Goal: Task Accomplishment & Management: Use online tool/utility

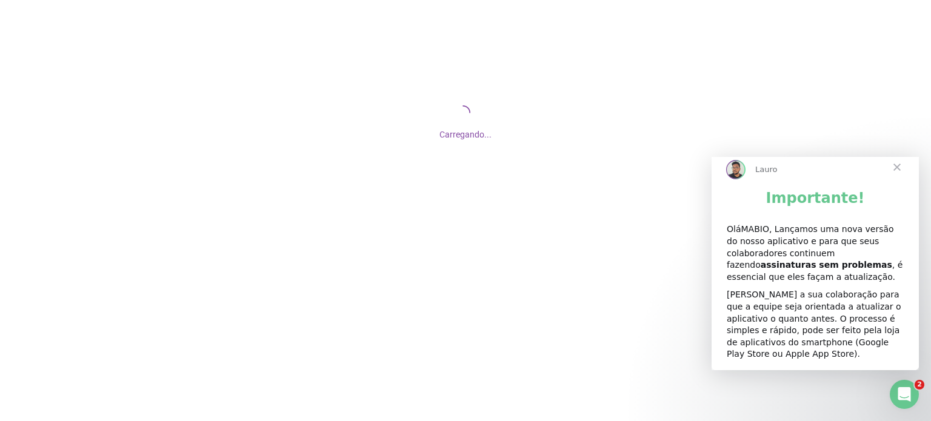
click at [898, 180] on span "Fechar" at bounding box center [898, 168] width 44 height 44
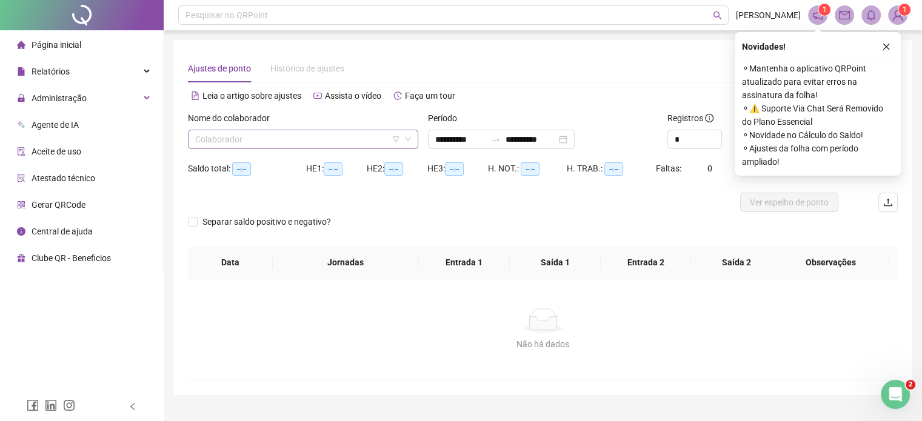
click at [410, 144] on span at bounding box center [303, 139] width 216 height 18
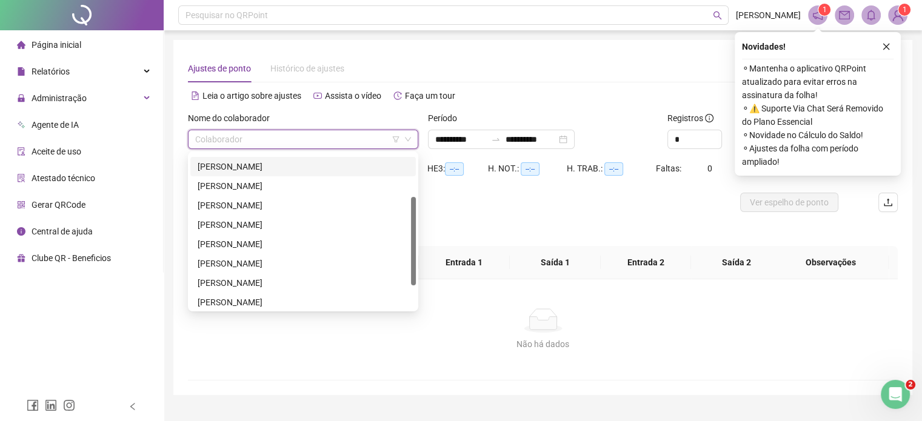
scroll to position [73, 0]
click at [288, 167] on div "[PERSON_NAME]" at bounding box center [303, 167] width 211 height 13
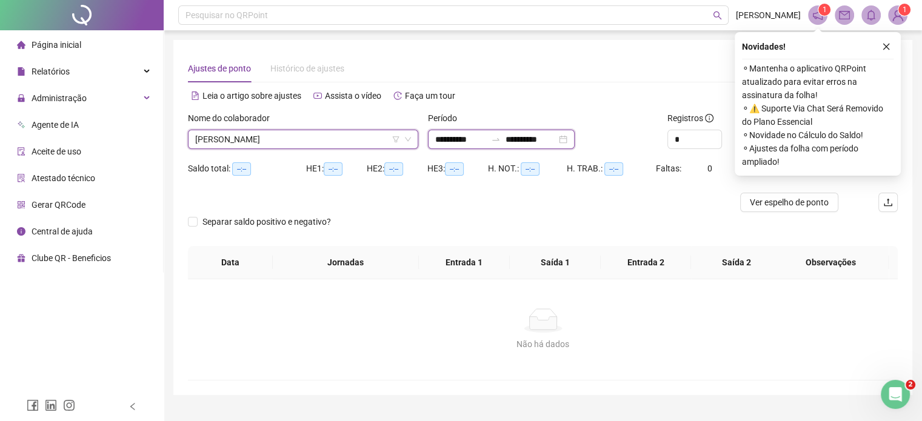
click at [452, 135] on input "**********" at bounding box center [460, 139] width 51 height 13
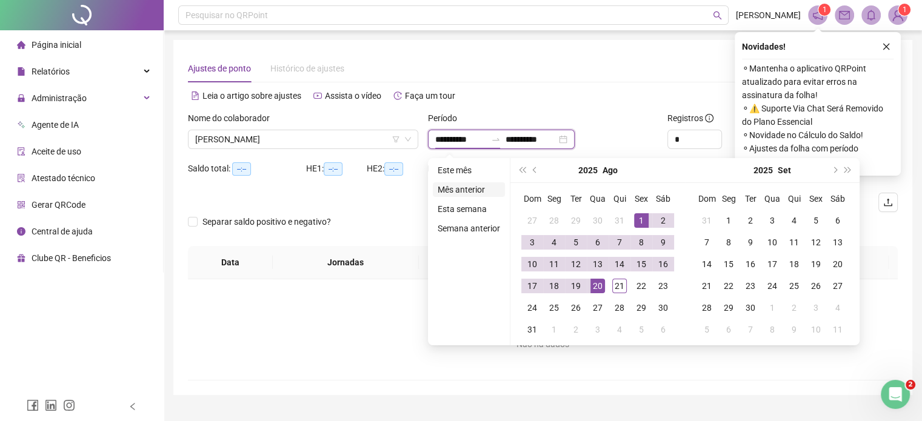
type input "**********"
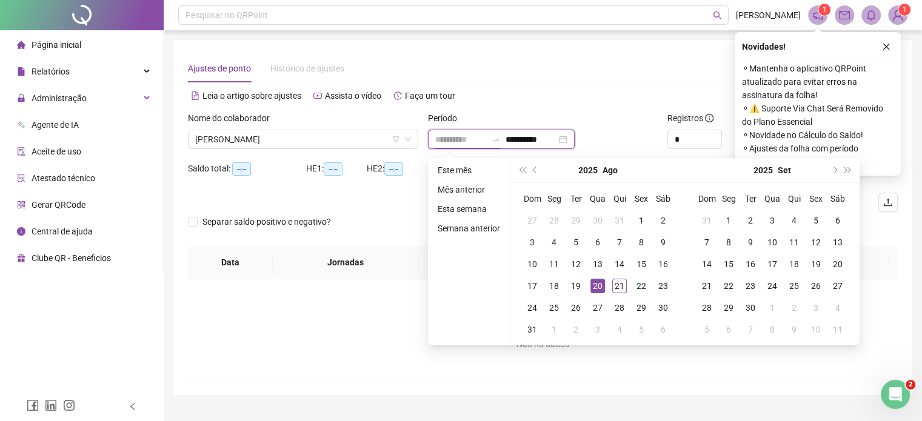
type input "**********"
click at [597, 289] on div "20" at bounding box center [598, 286] width 15 height 15
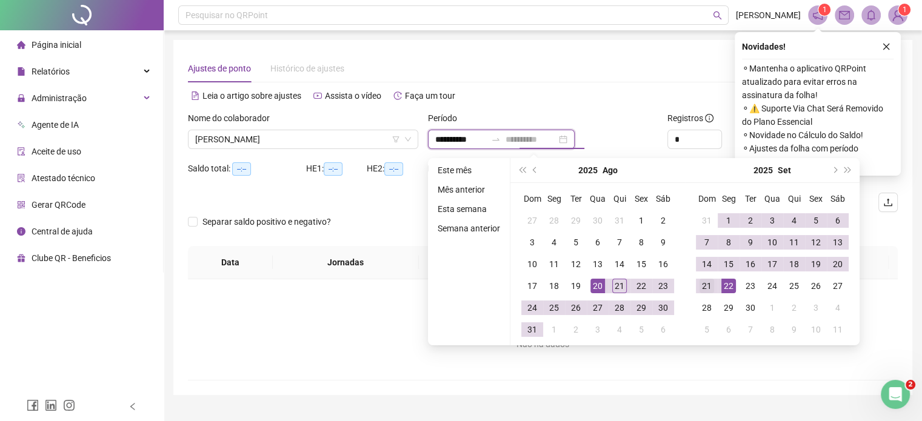
type input "**********"
click at [709, 290] on div "21" at bounding box center [707, 286] width 15 height 15
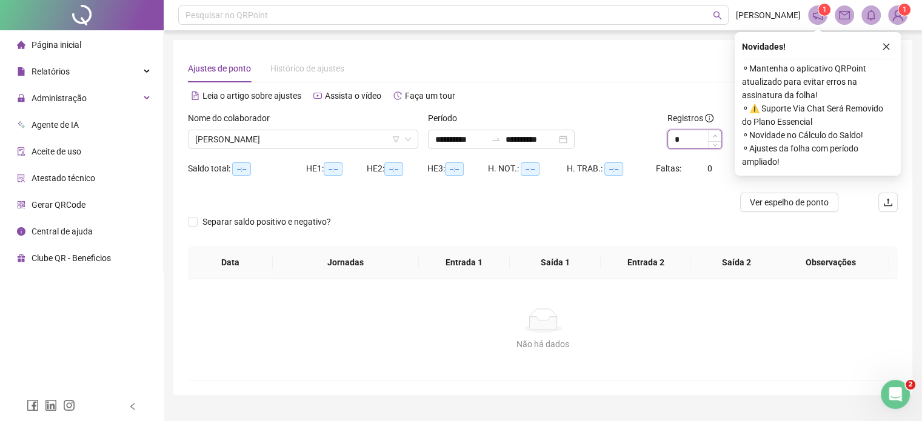
type input "*"
click at [716, 133] on span "Increase Value" at bounding box center [714, 135] width 13 height 11
click at [888, 42] on icon "close" at bounding box center [886, 46] width 8 height 8
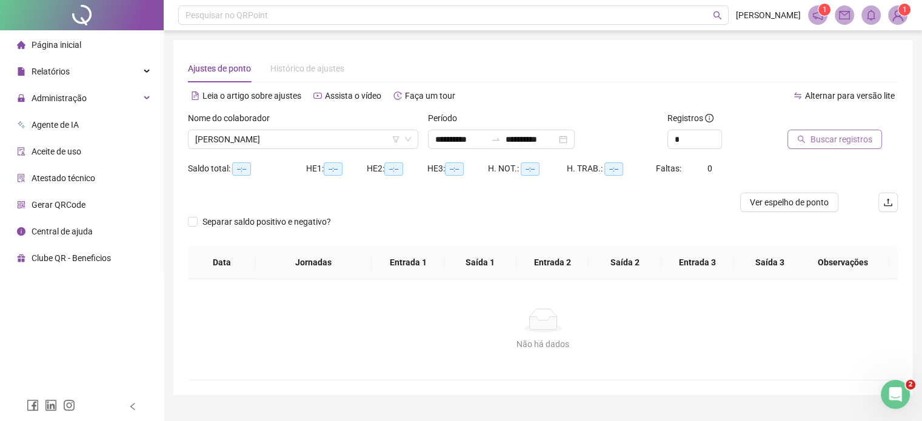
click at [825, 149] on button "Buscar registros" at bounding box center [835, 139] width 95 height 19
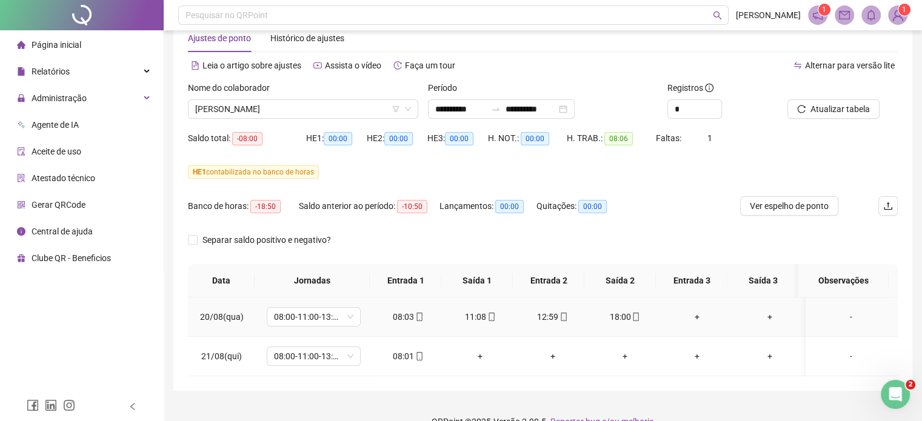
scroll to position [0, 0]
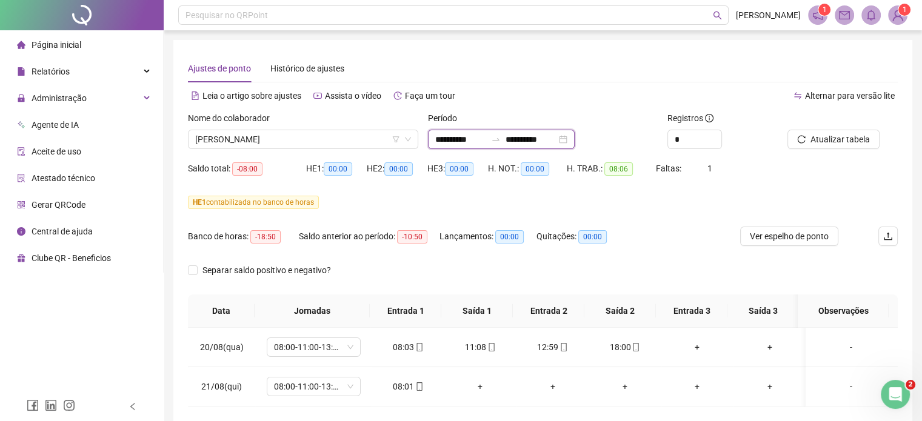
click at [437, 144] on input "**********" at bounding box center [460, 139] width 51 height 13
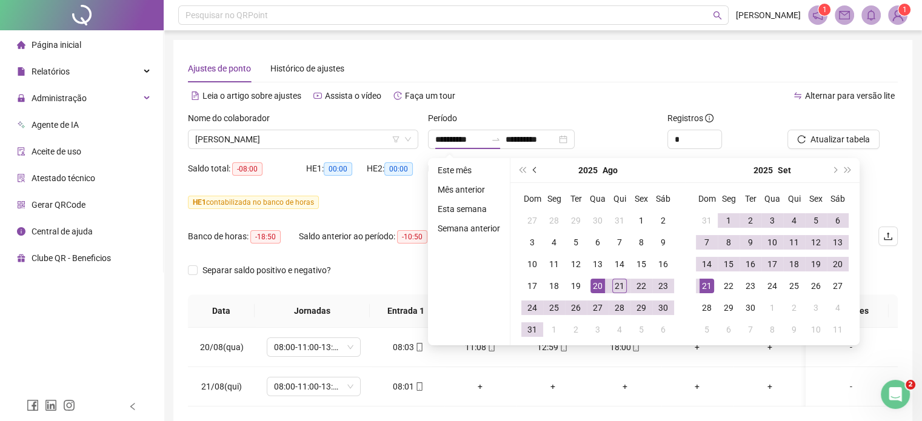
click at [535, 172] on span "prev-year" at bounding box center [536, 170] width 6 height 6
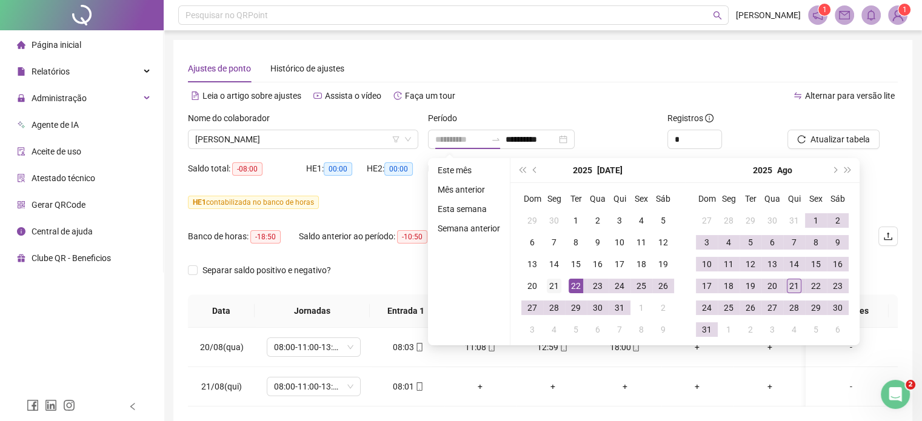
type input "**********"
click at [551, 286] on div "21" at bounding box center [554, 286] width 15 height 15
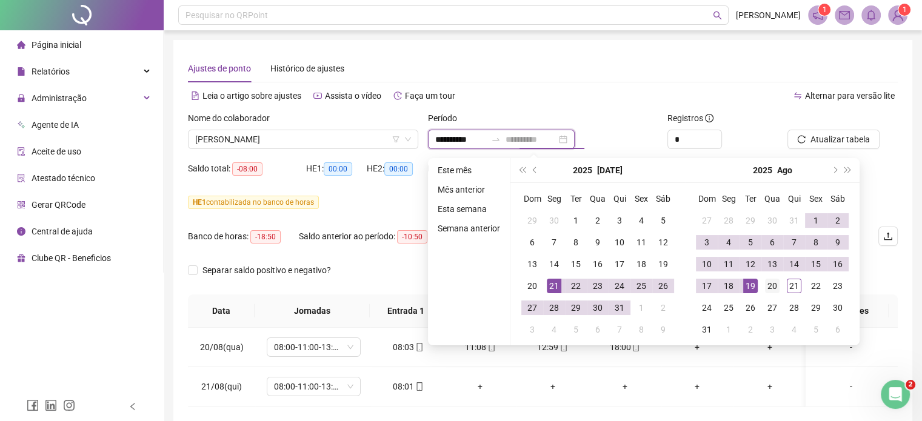
type input "**********"
click at [769, 288] on div "20" at bounding box center [772, 286] width 15 height 15
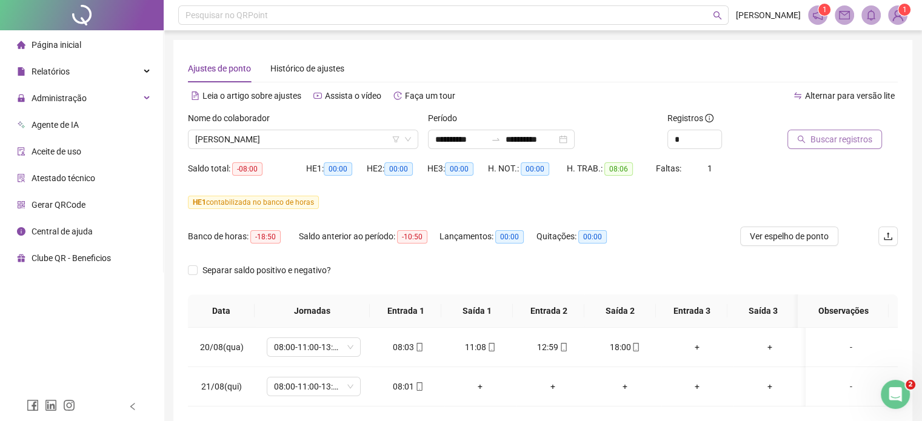
click at [819, 147] on button "Buscar registros" at bounding box center [835, 139] width 95 height 19
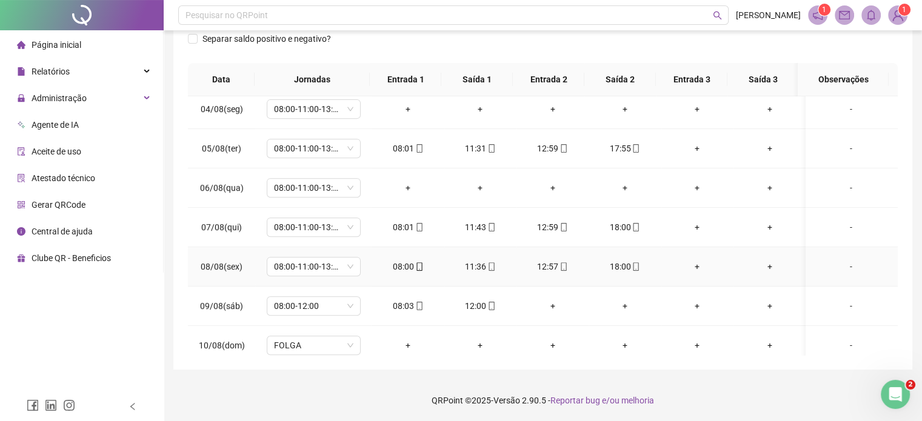
scroll to position [558, 0]
click at [843, 186] on div "-" at bounding box center [852, 188] width 72 height 13
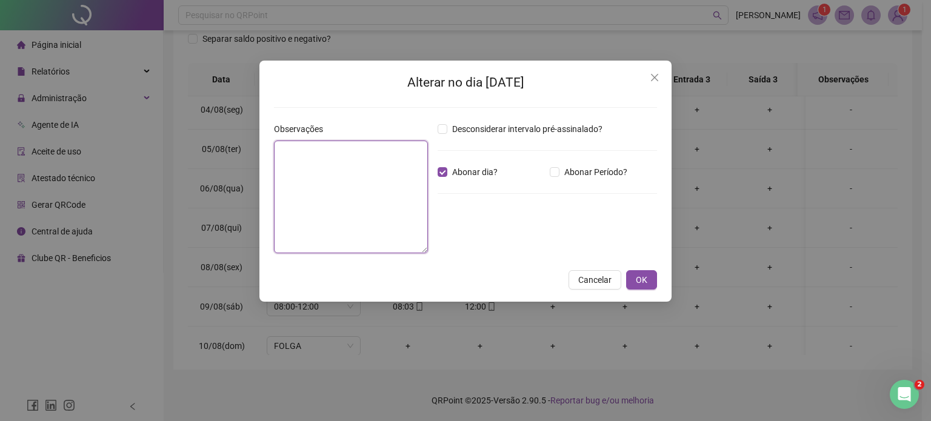
click at [389, 169] on textarea at bounding box center [351, 197] width 154 height 113
type textarea "*"
type textarea "*********"
click at [659, 81] on icon "close" at bounding box center [655, 78] width 10 height 10
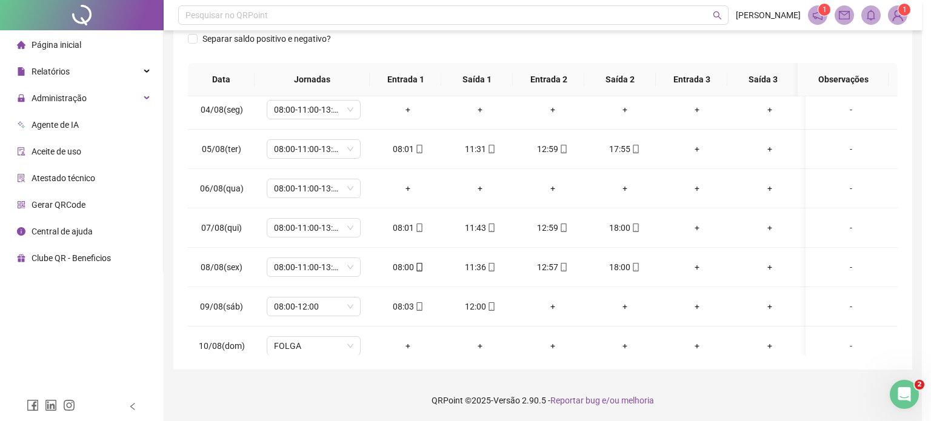
click at [659, 81] on div "Alterar no dia [DATE] Observações ********* Desconsiderar intervalo pré-assinal…" at bounding box center [465, 210] width 931 height 421
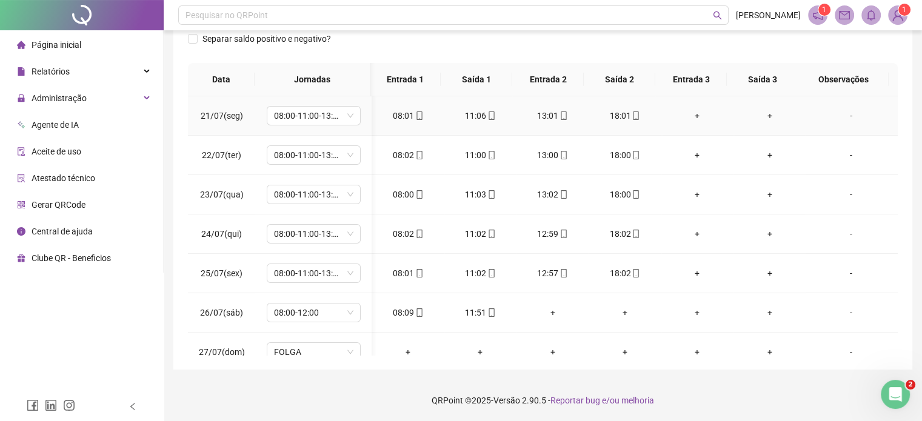
scroll to position [0, 0]
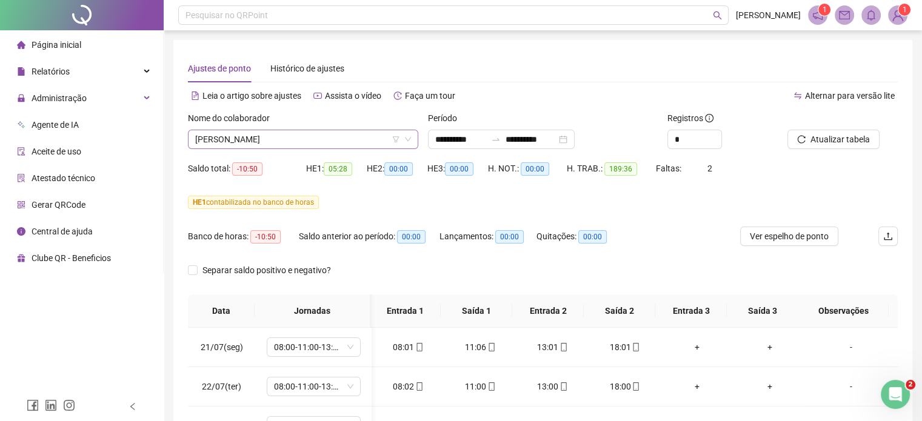
click at [408, 141] on icon "down" at bounding box center [407, 139] width 7 height 7
click at [336, 153] on div "Nome do colaborador [PERSON_NAME]" at bounding box center [303, 135] width 240 height 47
click at [333, 140] on span "[PERSON_NAME]" at bounding box center [303, 139] width 216 height 18
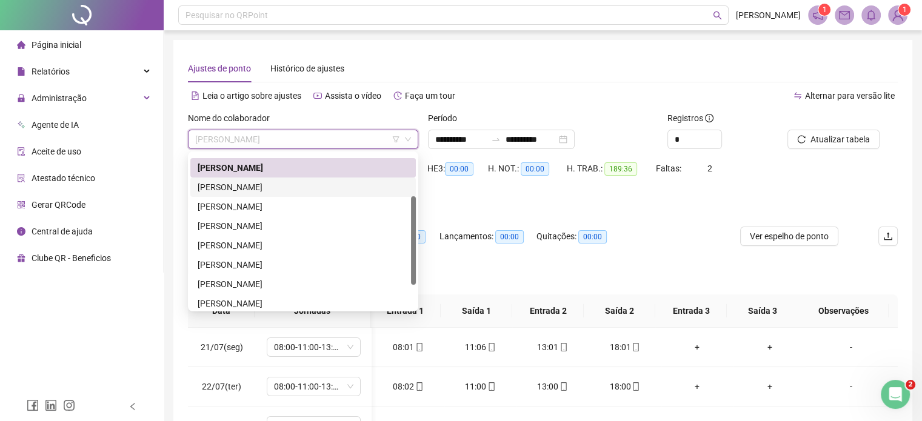
click at [294, 186] on div "[PERSON_NAME]" at bounding box center [303, 187] width 211 height 13
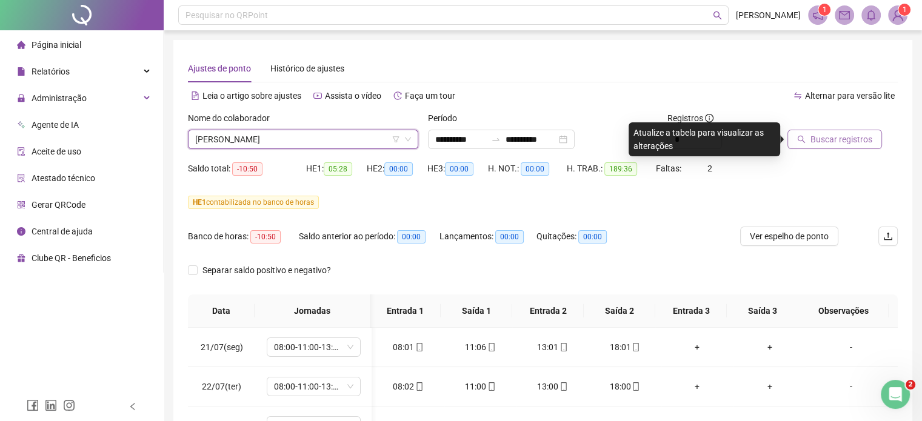
click at [843, 142] on span "Buscar registros" at bounding box center [842, 139] width 62 height 13
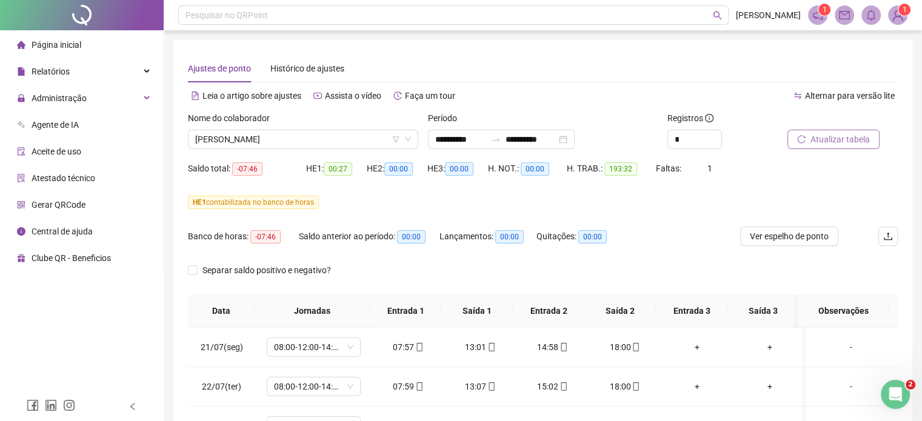
click at [842, 142] on span "Atualizar tabela" at bounding box center [840, 139] width 59 height 13
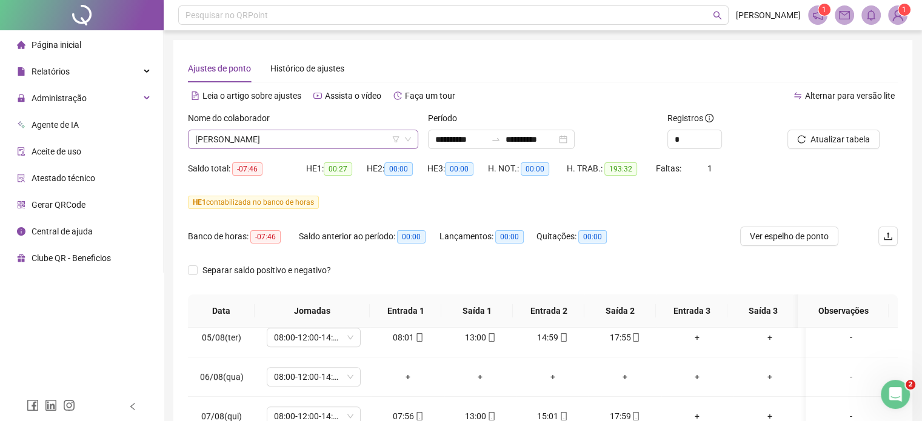
click at [340, 136] on span "[PERSON_NAME]" at bounding box center [303, 139] width 216 height 18
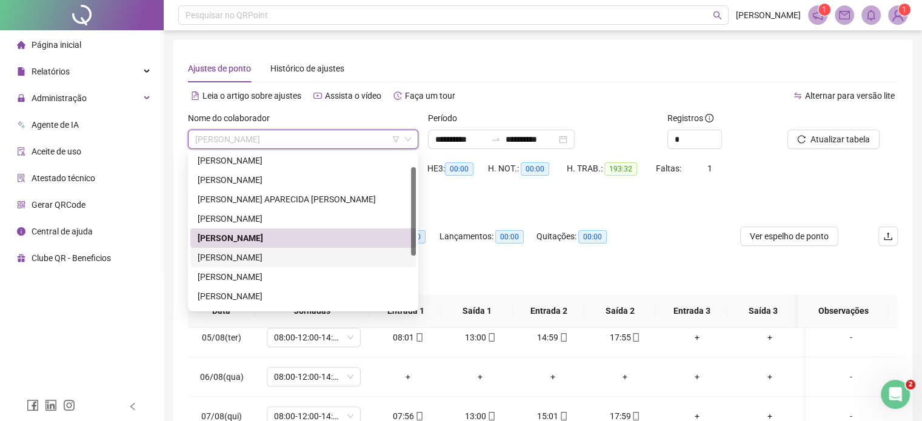
scroll to position [22, 0]
click at [276, 216] on div "[PERSON_NAME]" at bounding box center [303, 218] width 211 height 13
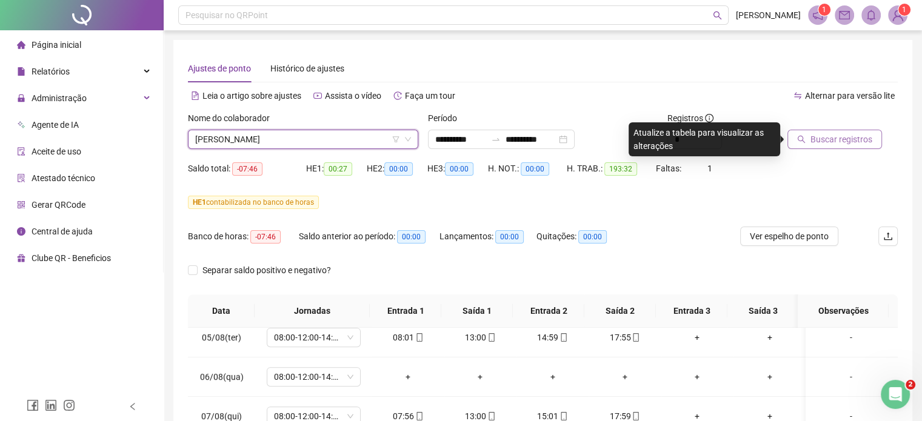
click at [825, 144] on span "Buscar registros" at bounding box center [842, 139] width 62 height 13
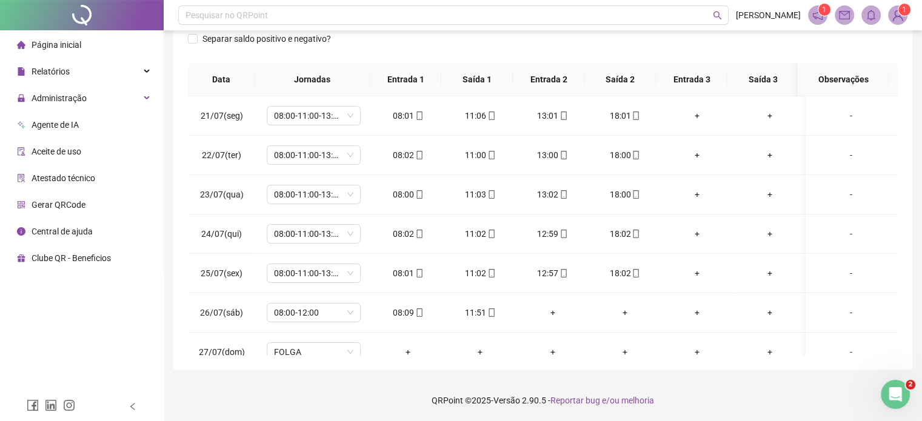
scroll to position [0, 0]
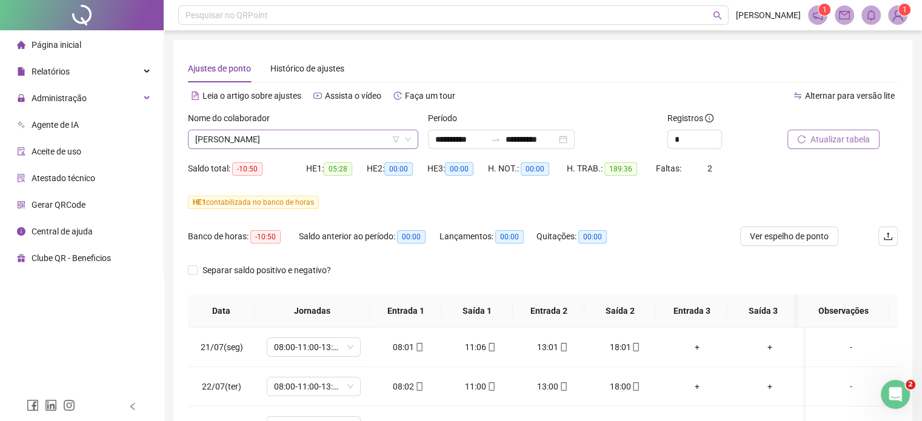
click at [331, 140] on span "[PERSON_NAME]" at bounding box center [303, 139] width 216 height 18
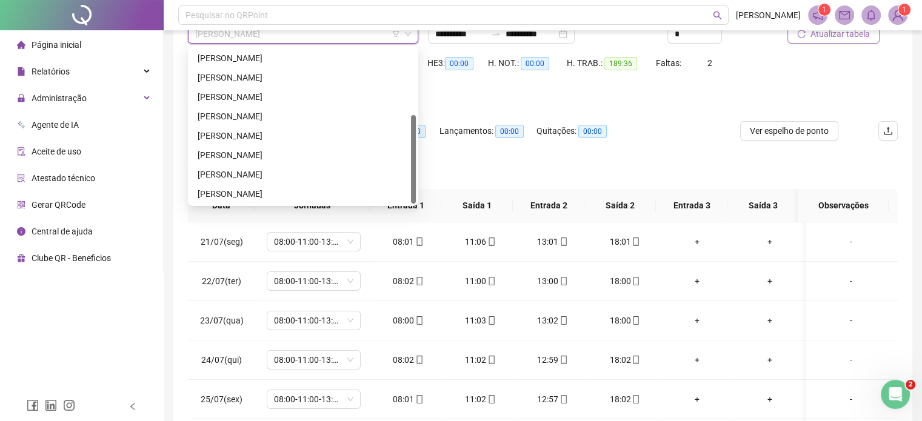
scroll to position [116, 0]
click at [260, 136] on div "[PERSON_NAME]" at bounding box center [303, 136] width 211 height 13
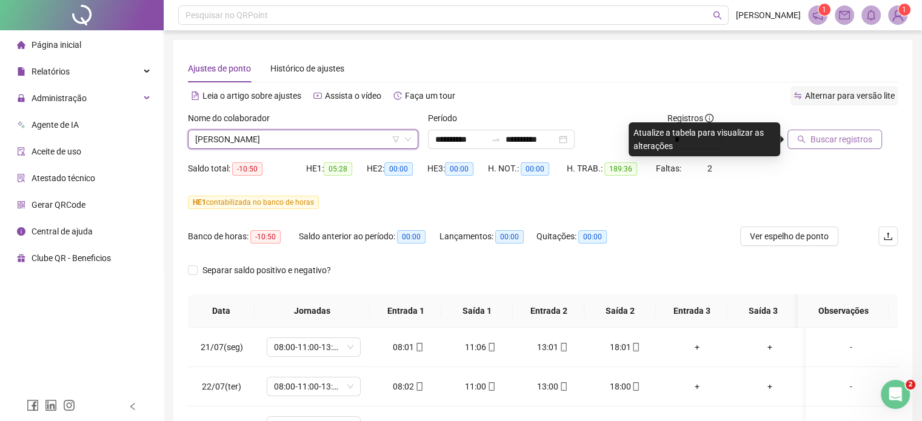
scroll to position [0, 0]
click at [842, 136] on span "Buscar registros" at bounding box center [842, 139] width 62 height 13
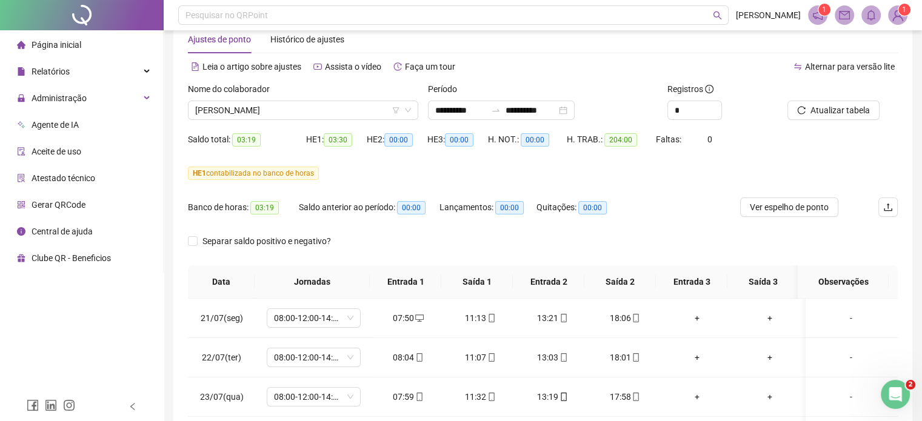
scroll to position [8, 0]
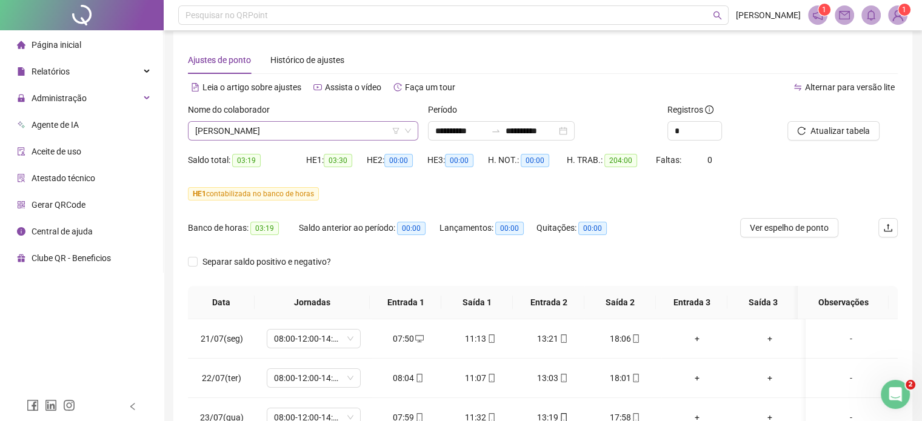
click at [352, 133] on span "[PERSON_NAME]" at bounding box center [303, 131] width 216 height 18
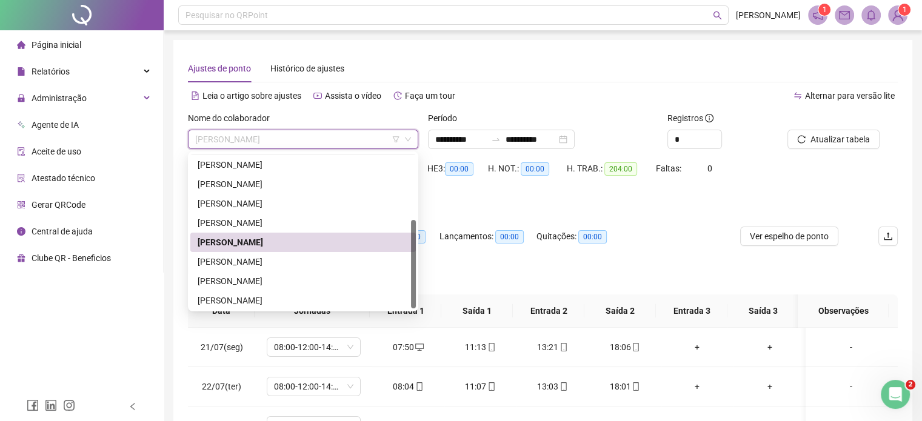
scroll to position [0, 0]
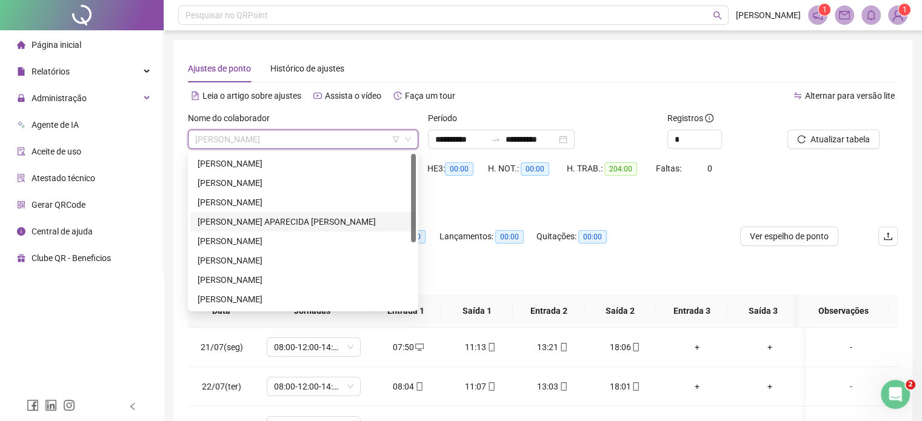
click at [234, 222] on div "[PERSON_NAME] APARECIDA [PERSON_NAME]" at bounding box center [303, 221] width 211 height 13
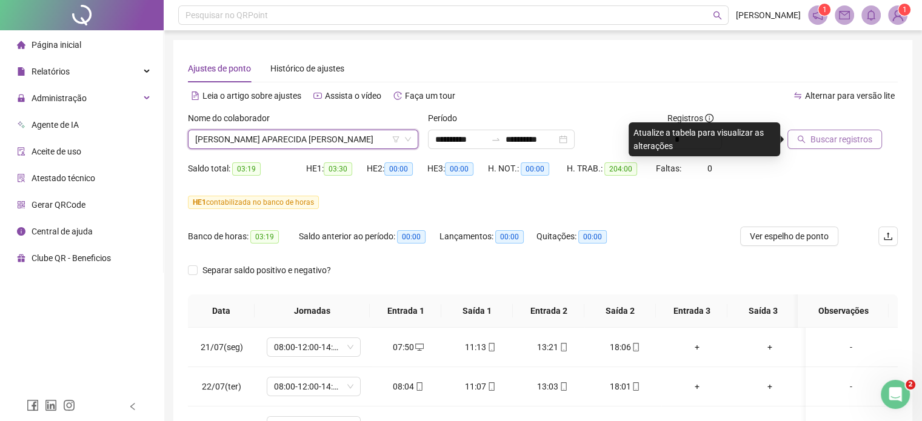
click at [795, 137] on button "Buscar registros" at bounding box center [835, 139] width 95 height 19
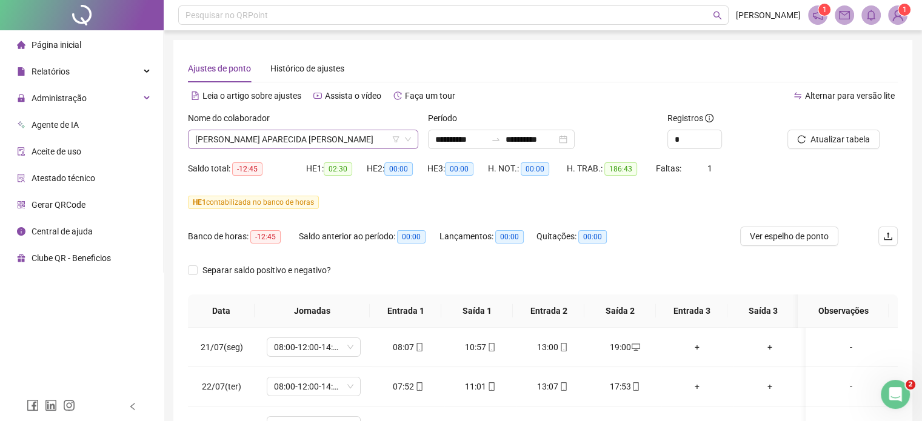
click at [411, 142] on icon "down" at bounding box center [407, 139] width 7 height 7
click at [289, 140] on span "[PERSON_NAME] APARECIDA [PERSON_NAME]" at bounding box center [303, 139] width 216 height 18
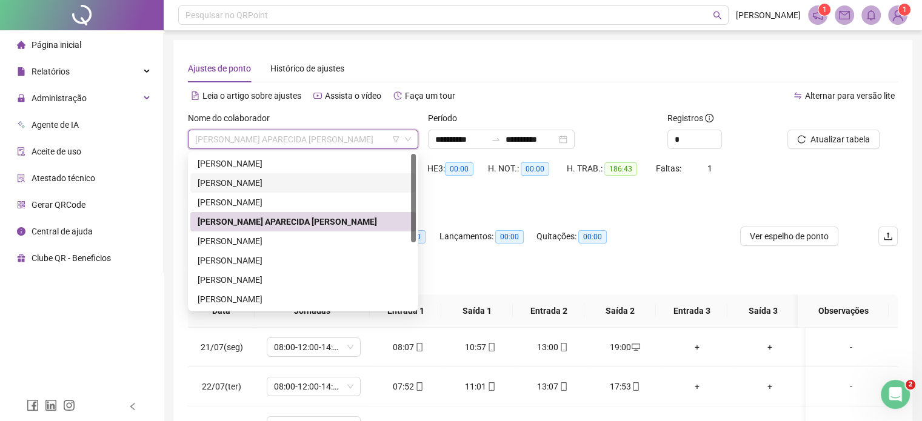
click at [480, 183] on div "HE 3: 00:00" at bounding box center [457, 176] width 61 height 34
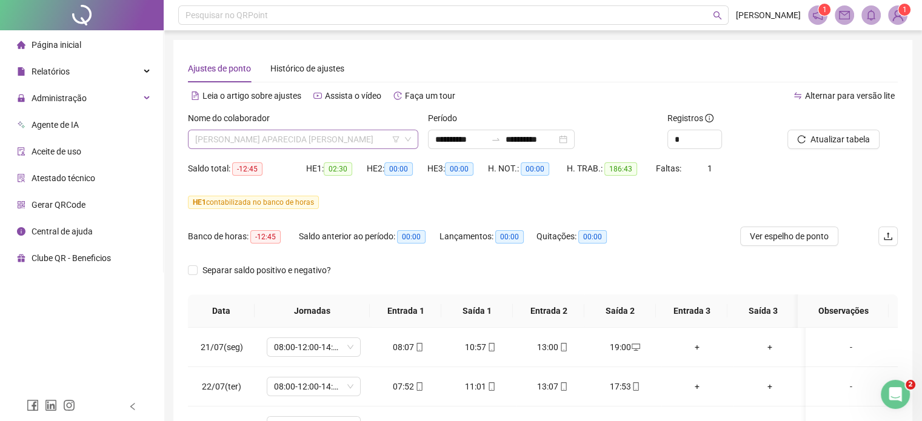
click at [401, 142] on span "[PERSON_NAME] APARECIDA [PERSON_NAME]" at bounding box center [303, 139] width 216 height 18
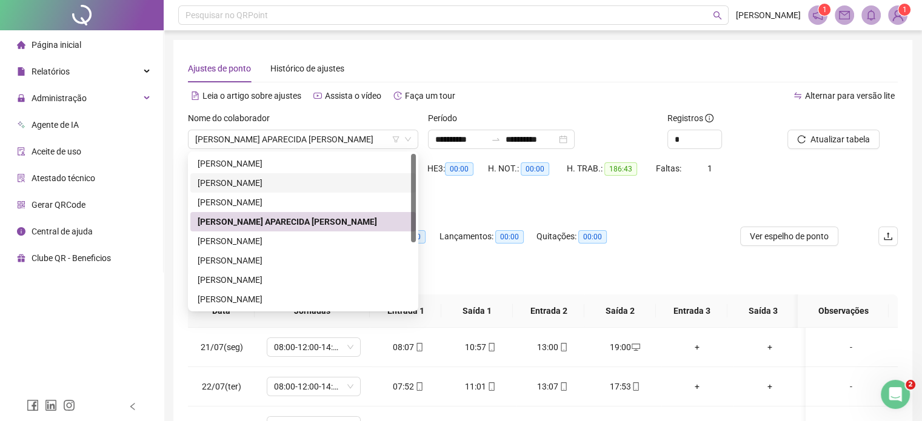
click at [424, 198] on div "HE 1 contabilizada no banco de horas" at bounding box center [543, 202] width 710 height 13
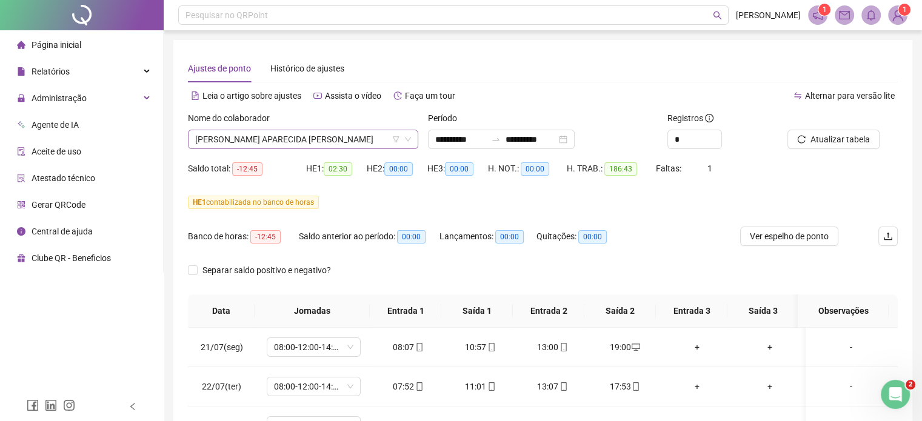
click at [409, 138] on icon "down" at bounding box center [407, 139] width 7 height 7
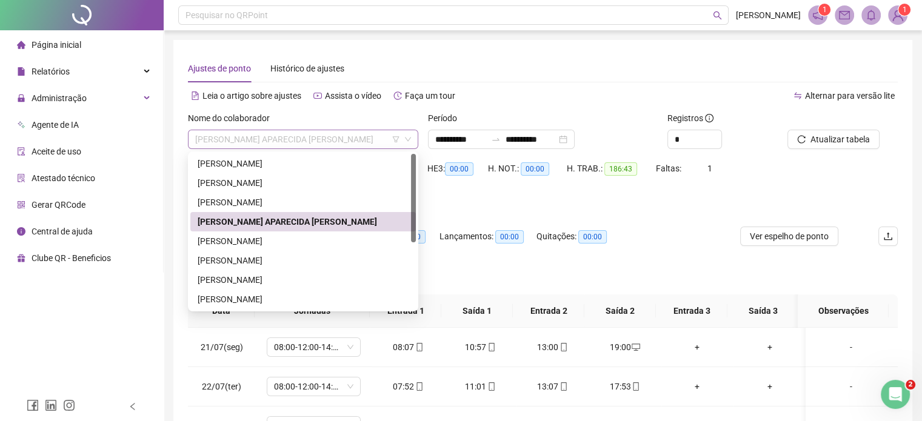
click at [315, 142] on span "[PERSON_NAME] APARECIDA [PERSON_NAME]" at bounding box center [303, 139] width 216 height 18
click at [262, 164] on div "[PERSON_NAME]" at bounding box center [303, 163] width 211 height 13
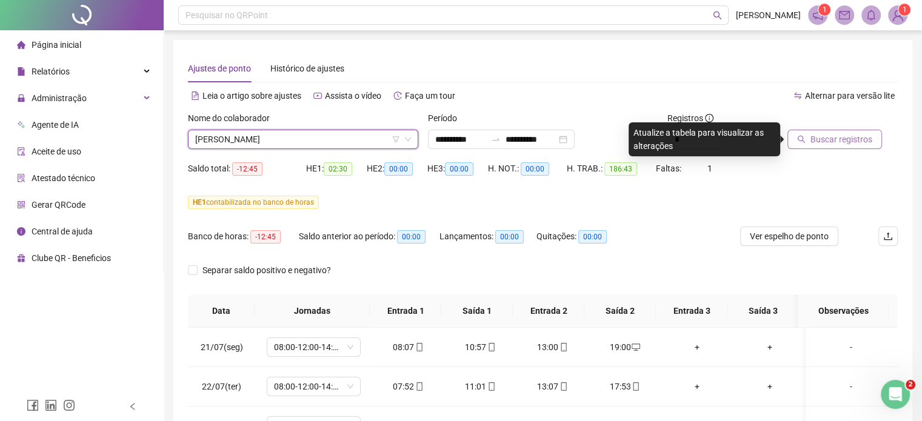
click at [826, 139] on span "Buscar registros" at bounding box center [842, 139] width 62 height 13
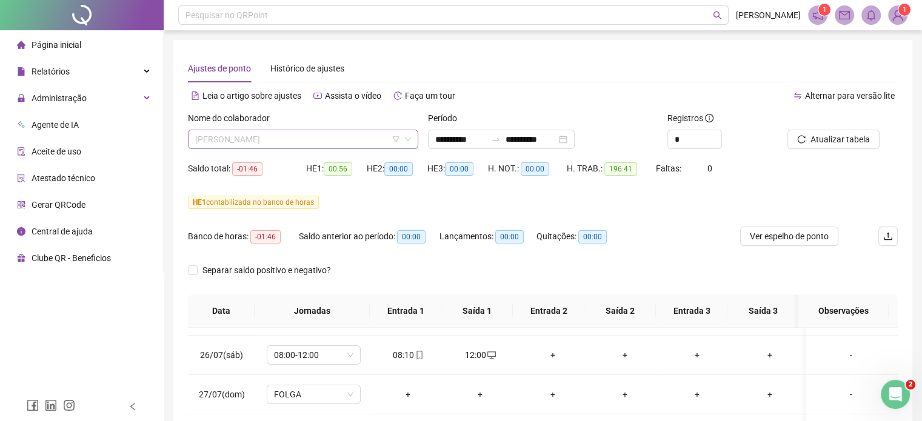
click at [330, 142] on span "[PERSON_NAME]" at bounding box center [303, 139] width 216 height 18
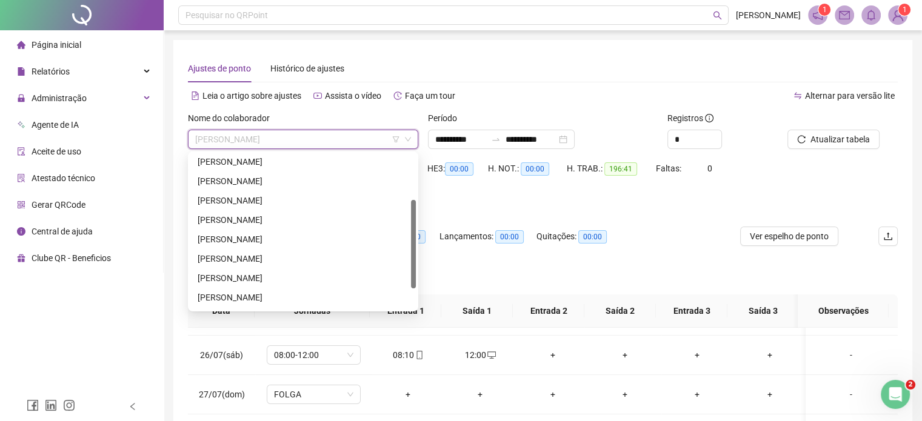
scroll to position [80, 0]
click at [284, 219] on div "[PERSON_NAME]" at bounding box center [303, 219] width 211 height 13
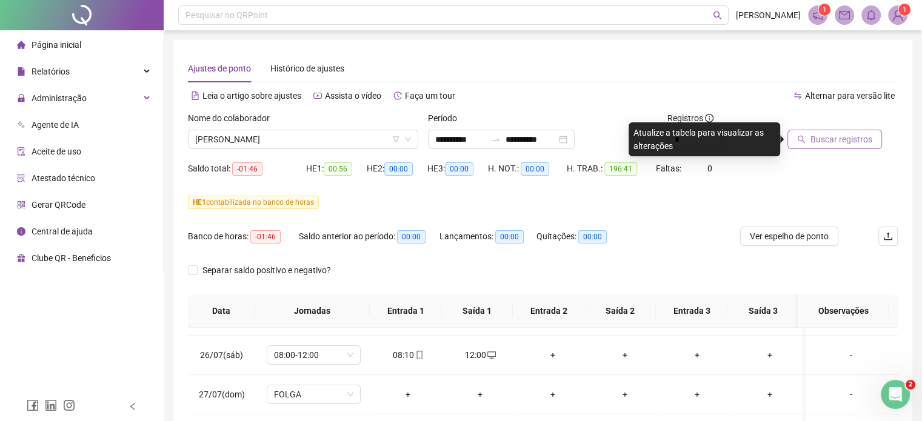
click at [811, 136] on span "Buscar registros" at bounding box center [842, 139] width 62 height 13
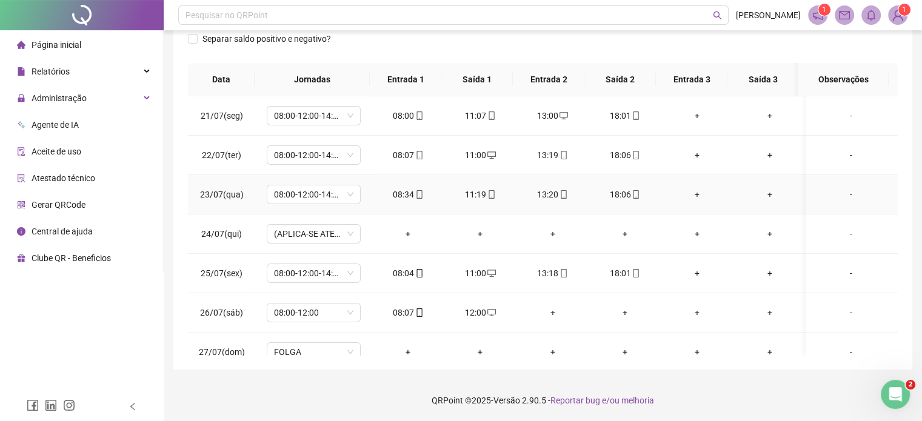
scroll to position [0, 0]
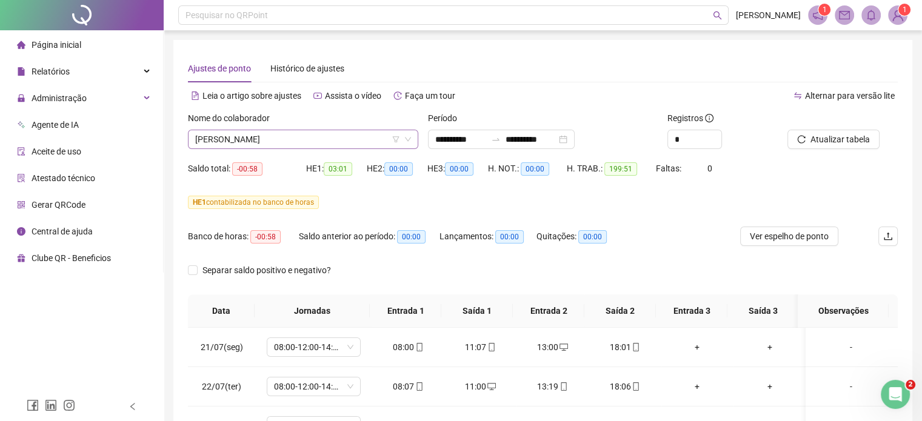
click at [372, 136] on span "[PERSON_NAME]" at bounding box center [303, 139] width 216 height 18
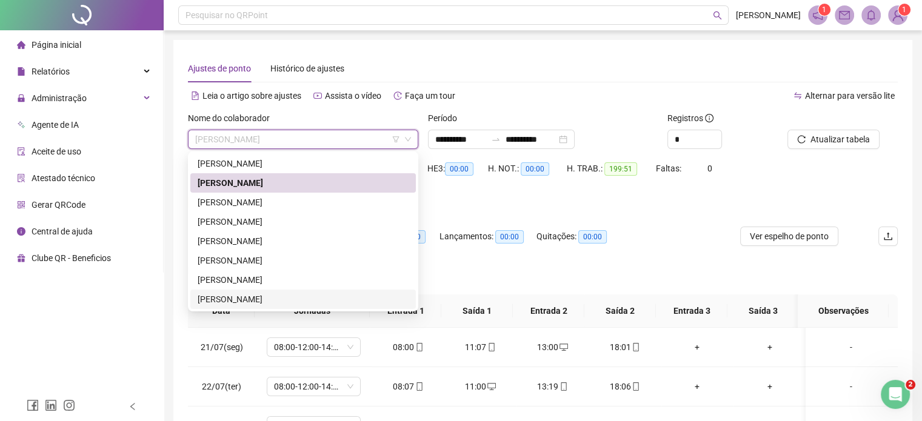
click at [276, 295] on div "[PERSON_NAME]" at bounding box center [303, 299] width 211 height 13
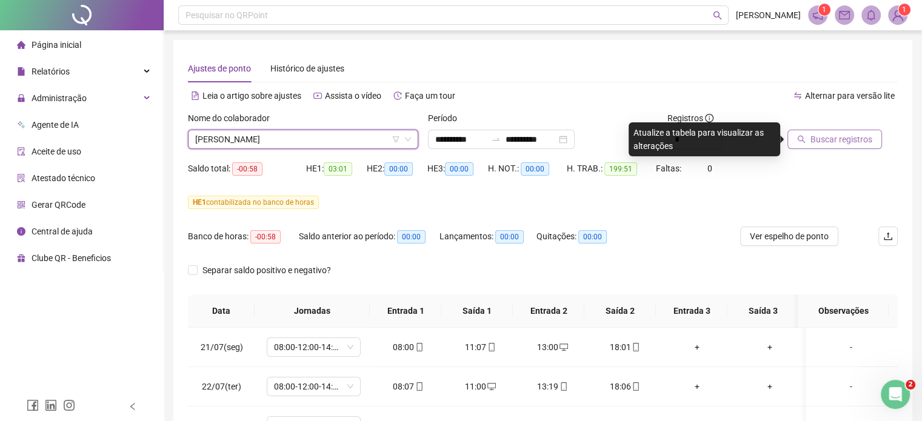
click at [811, 145] on span "Buscar registros" at bounding box center [842, 139] width 62 height 13
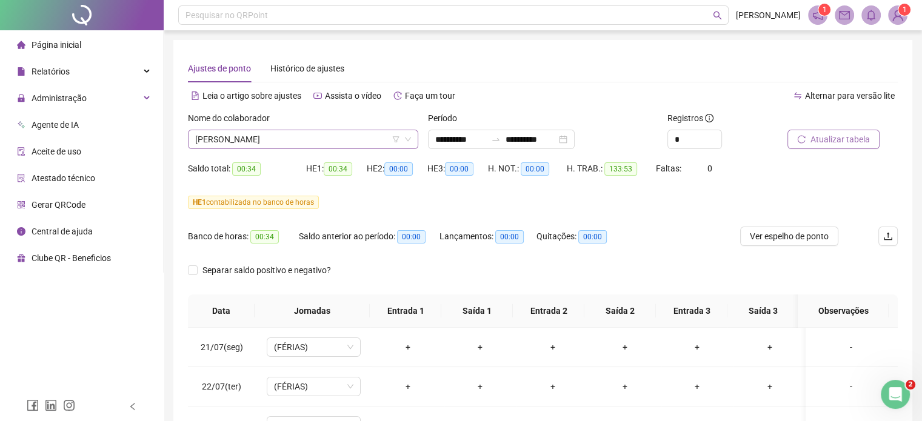
click at [307, 136] on span "[PERSON_NAME]" at bounding box center [303, 139] width 216 height 18
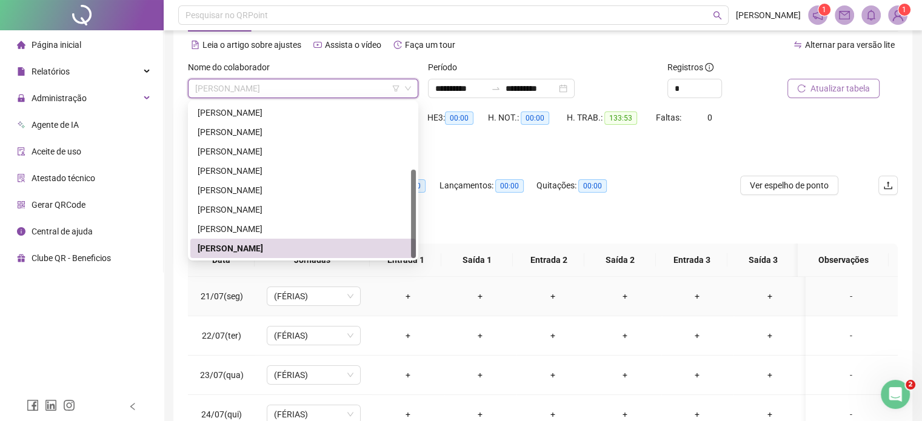
scroll to position [46, 0]
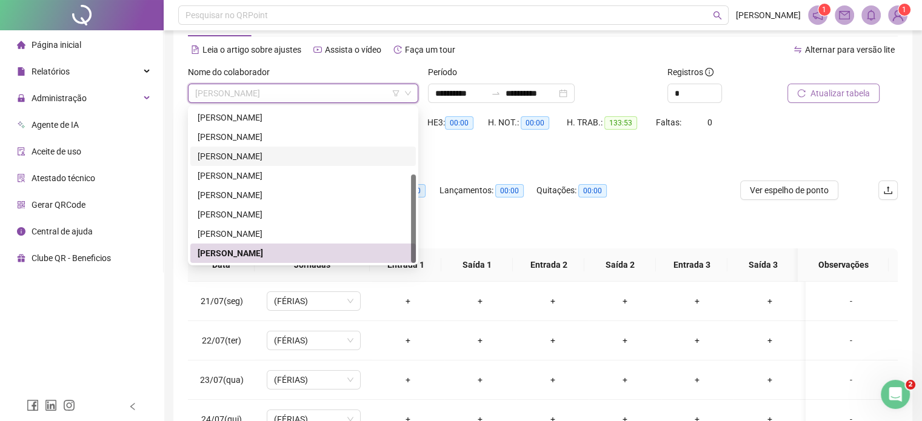
click at [239, 159] on div "[PERSON_NAME]" at bounding box center [303, 156] width 211 height 13
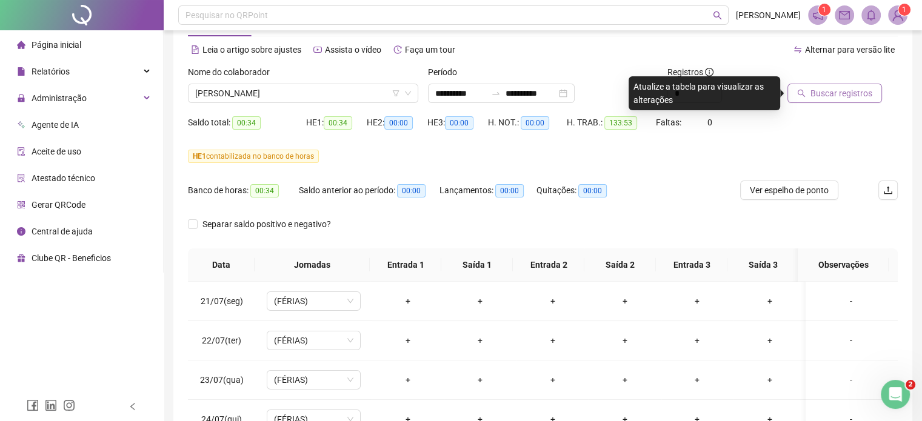
click at [832, 96] on span "Buscar registros" at bounding box center [842, 93] width 62 height 13
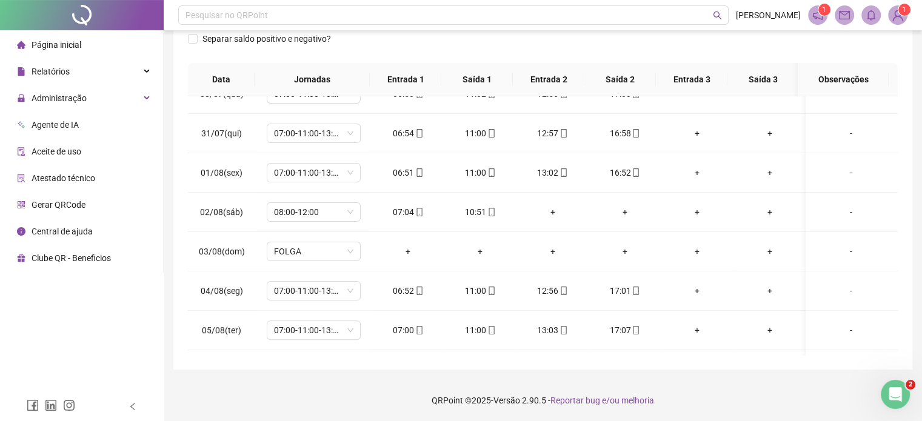
scroll to position [0, 0]
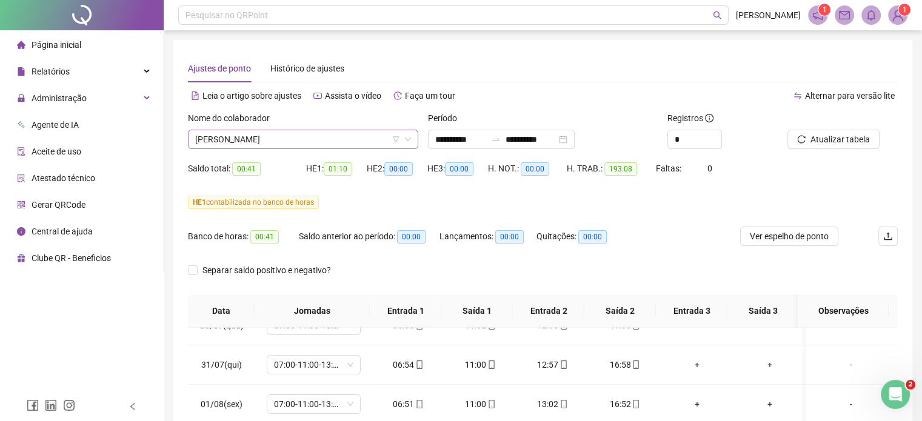
click at [321, 131] on span "[PERSON_NAME]" at bounding box center [303, 139] width 216 height 18
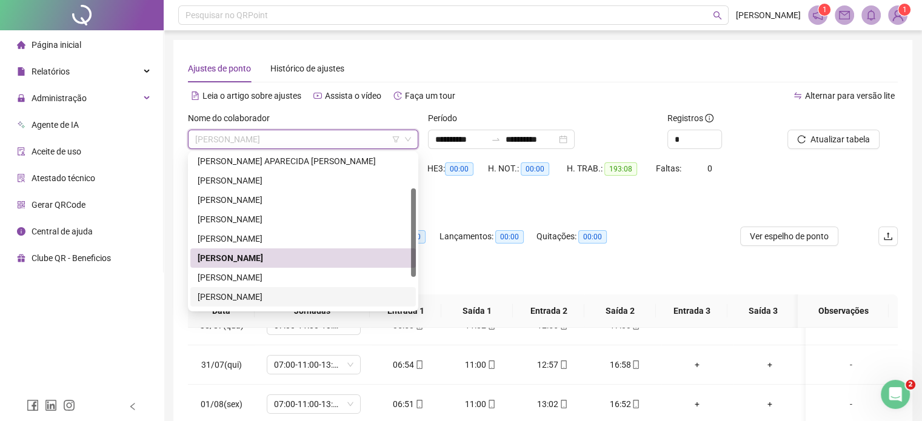
scroll to position [61, 0]
click at [281, 221] on div "[PERSON_NAME]" at bounding box center [303, 219] width 211 height 13
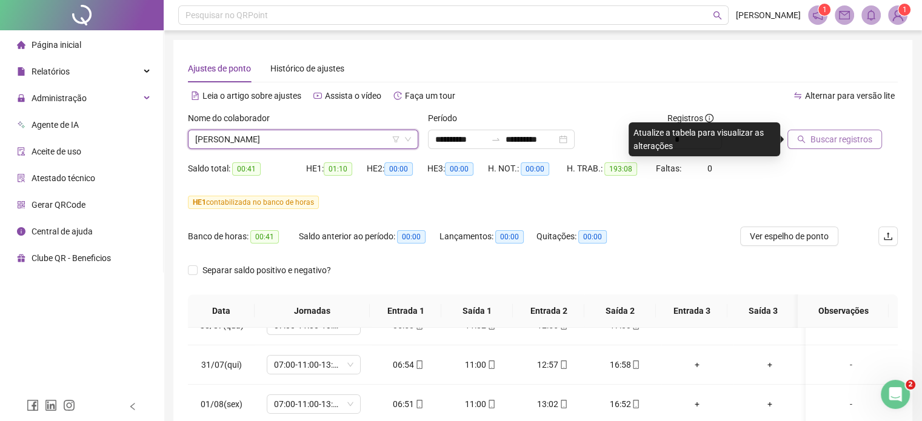
click at [808, 142] on button "Buscar registros" at bounding box center [835, 139] width 95 height 19
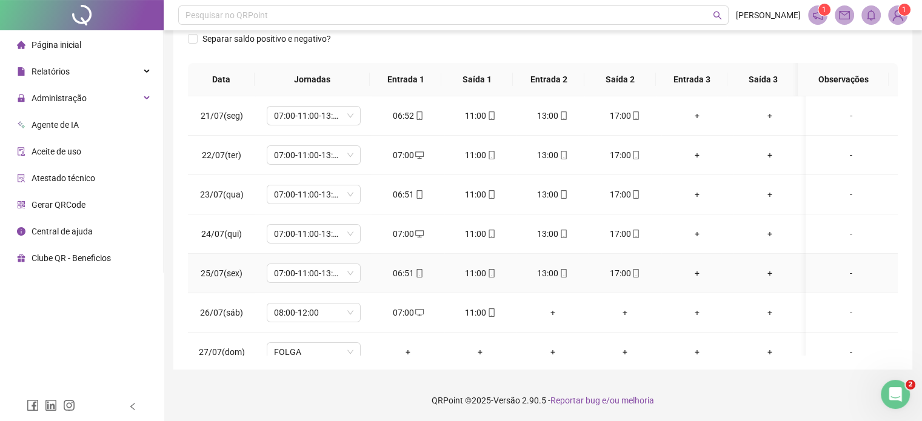
scroll to position [0, 0]
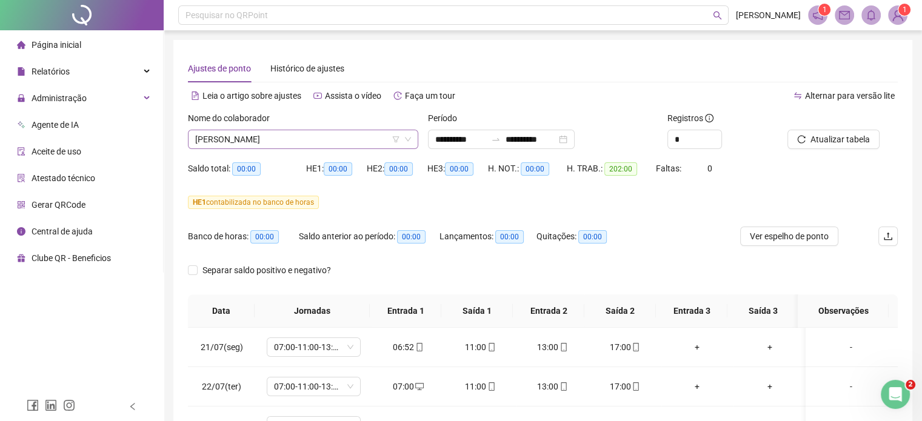
click at [356, 130] on div "[PERSON_NAME]" at bounding box center [303, 139] width 230 height 19
click at [337, 139] on span "[PERSON_NAME]" at bounding box center [303, 139] width 216 height 18
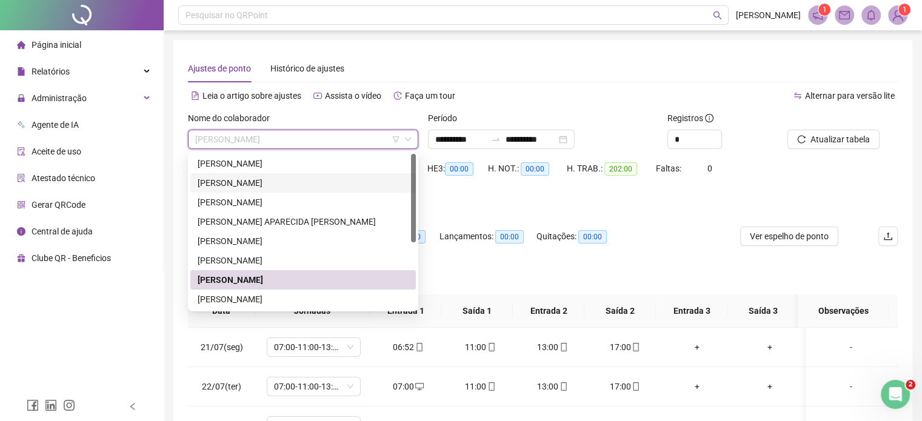
click at [284, 179] on div "[PERSON_NAME]" at bounding box center [303, 182] width 211 height 13
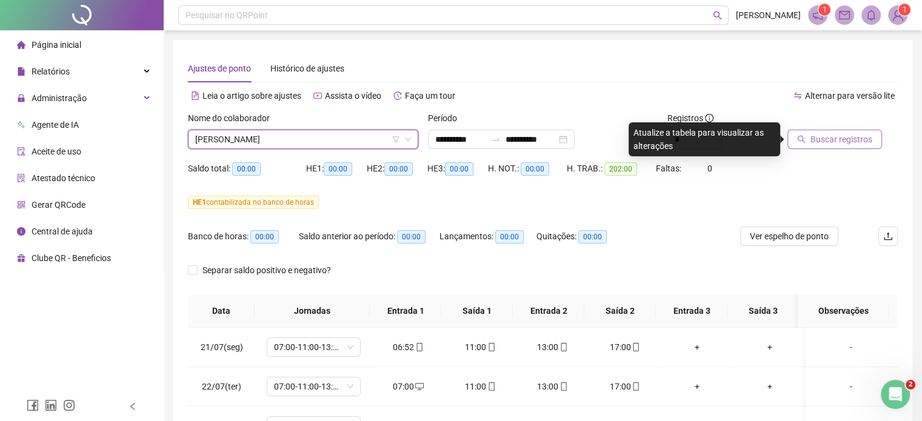
click at [831, 138] on span "Buscar registros" at bounding box center [842, 139] width 62 height 13
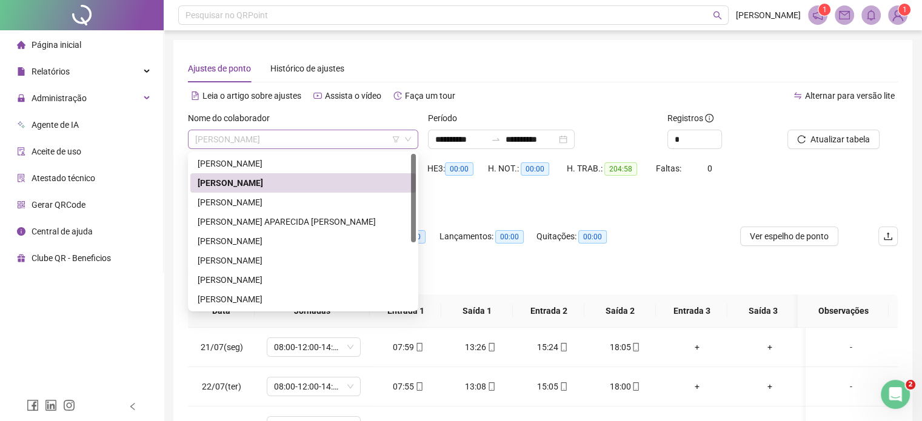
drag, startPoint x: 188, startPoint y: 138, endPoint x: 230, endPoint y: 138, distance: 42.4
click at [230, 138] on div "[PERSON_NAME]" at bounding box center [303, 139] width 230 height 19
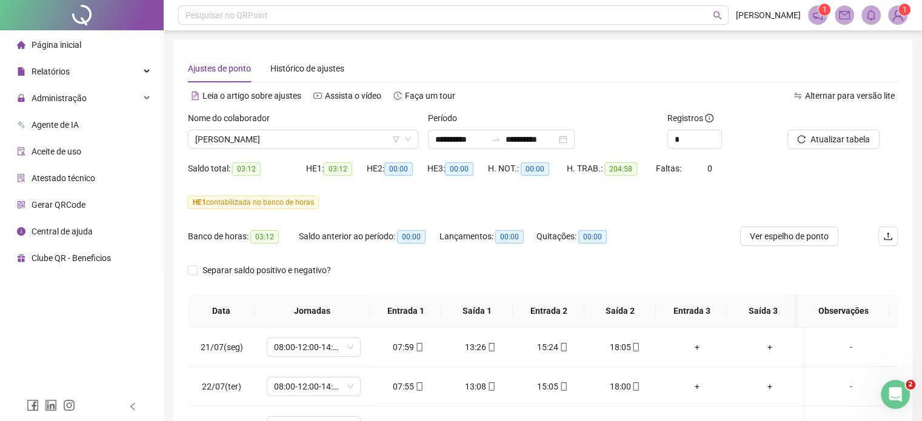
click at [550, 109] on div "Alternar para versão lite" at bounding box center [720, 101] width 355 height 19
click at [813, 142] on span "Atualizar tabela" at bounding box center [840, 139] width 59 height 13
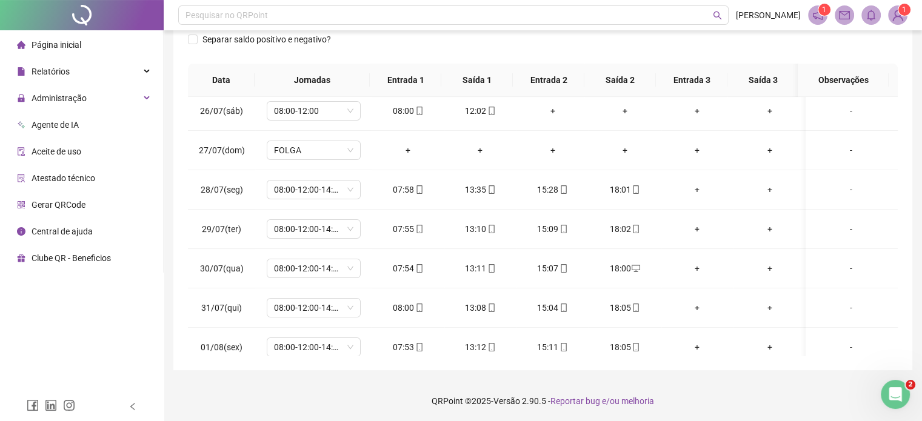
scroll to position [203, 0]
click at [408, 172] on td "07:58" at bounding box center [408, 189] width 72 height 39
